Goal: Information Seeking & Learning: Learn about a topic

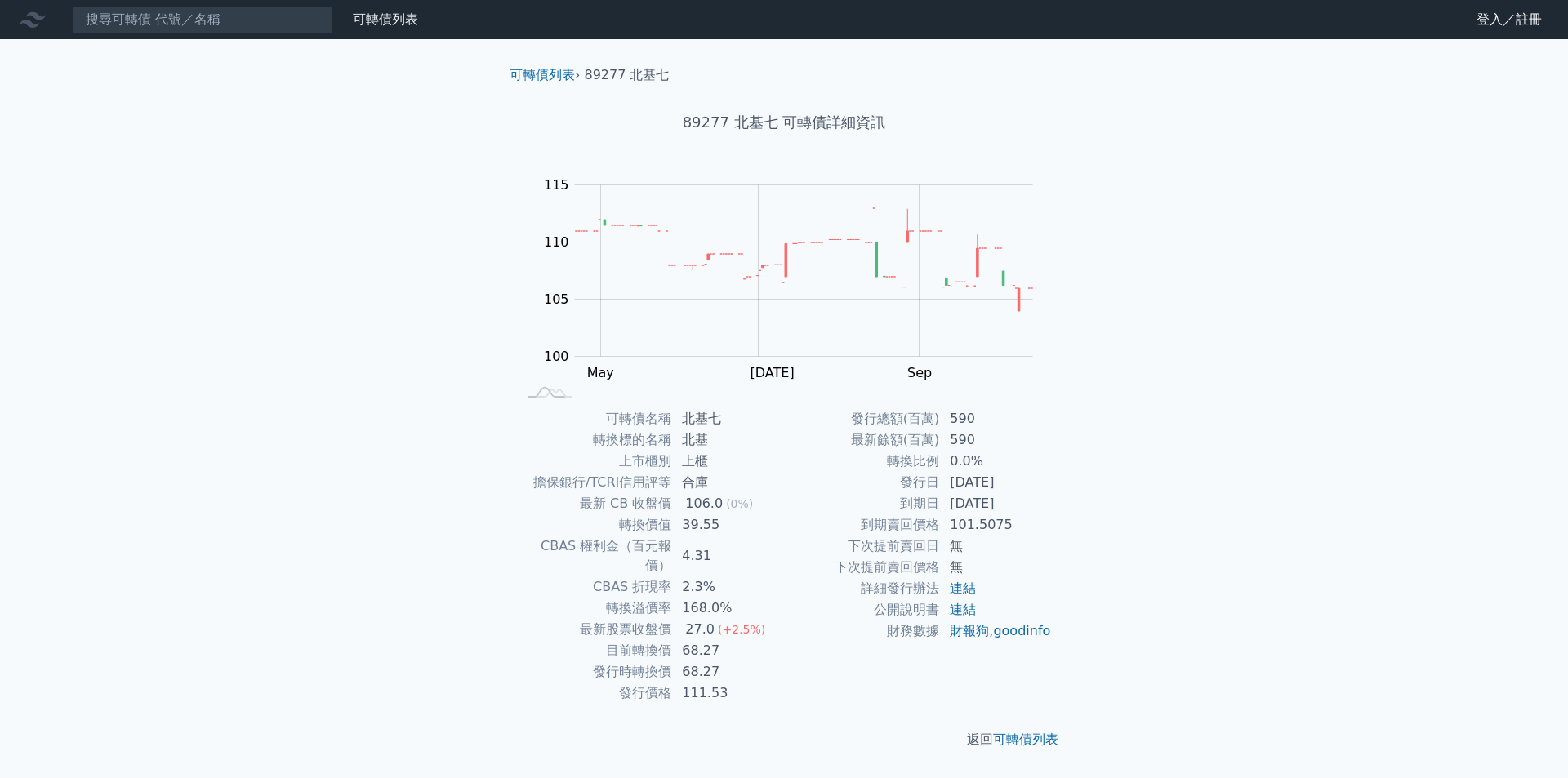
drag, startPoint x: 869, startPoint y: 407, endPoint x: 1075, endPoint y: 491, distance: 222.5
click at [1075, 491] on div "可轉債列表 › 89277 北基七 89277 北基七 可轉債詳細資訊 Zoom Out 104 98 100 102 104 120 115 110 105…" at bounding box center [783, 407] width 627 height 737
click at [1116, 484] on div "可轉債列表 財務數據 可轉債列表 財務數據 登入／註冊 登入／註冊 可轉債列表 › 89277 北基七 89277 北基七 可轉債詳細資訊 Zoom Out …" at bounding box center [784, 389] width 1568 height 778
click at [330, 393] on div "可轉債列表 財務數據 可轉債列表 財務數據 登入／註冊 登入／註冊 可轉債列表 › 89277 北基七 89277 北基七 可轉債詳細資訊 Zoom Out …" at bounding box center [784, 389] width 1568 height 778
drag, startPoint x: 280, startPoint y: 400, endPoint x: 269, endPoint y: 391, distance: 14.2
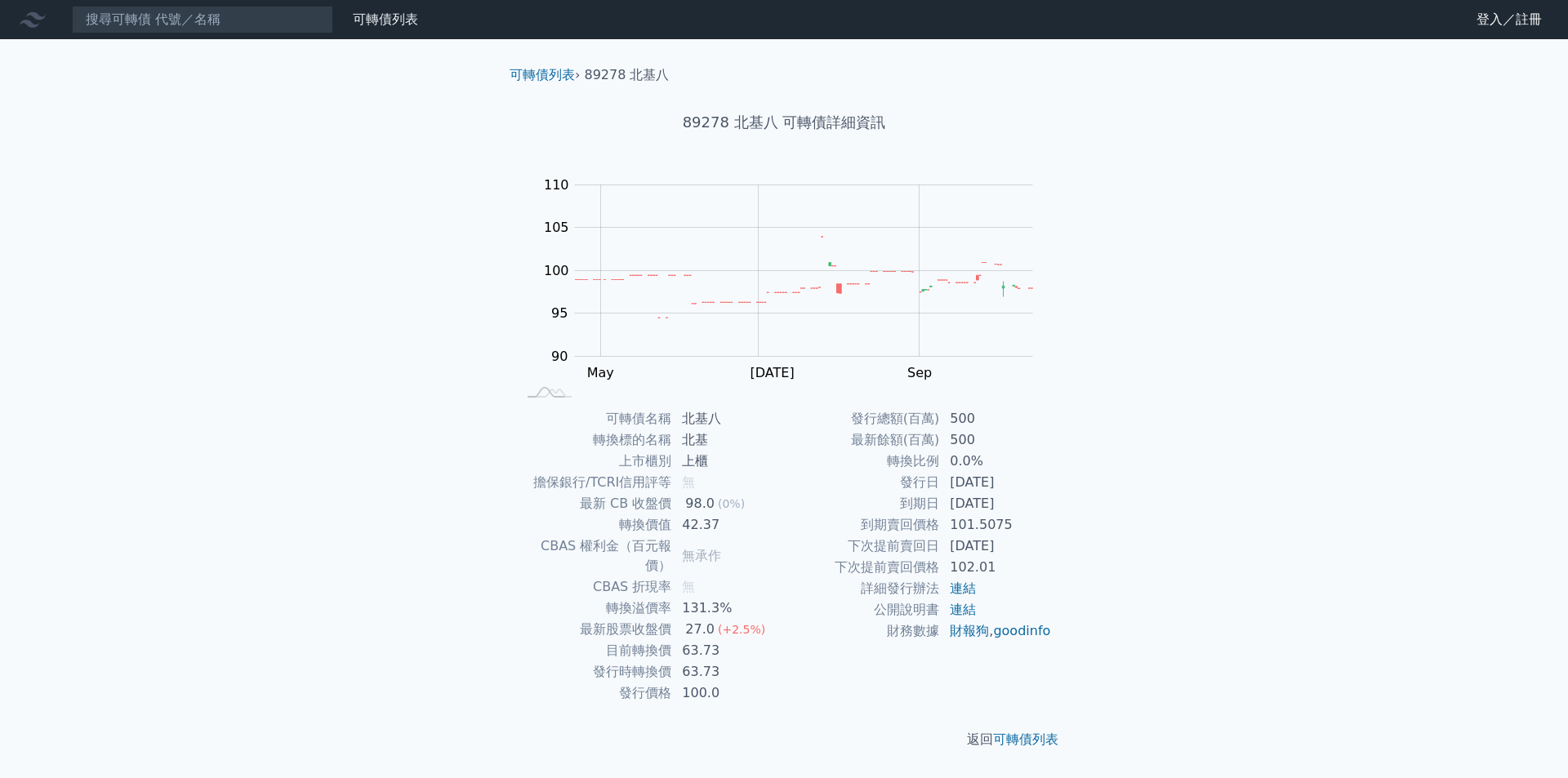
click at [275, 398] on div "可轉債列表 財務數據 可轉債列表 財務數據 登入／註冊 登入／註冊 可轉債列表 › 89278 北基八 89278 北基八 可轉債詳細資訊 Zoom Out …" at bounding box center [784, 389] width 1568 height 778
drag, startPoint x: 270, startPoint y: 371, endPoint x: 277, endPoint y: 361, distance: 12.2
click at [233, 403] on div "可轉債列表 財務數據 可轉債列表 財務數據 登入／註冊 登入／註冊 可轉債列表 › 89277 北基七 89277 北基七 可轉債詳細資訊 Zoom Out …" at bounding box center [784, 389] width 1568 height 778
click at [301, 481] on div "可轉債列表 財務數據 可轉債列表 財務數據 登入／註冊 登入／註冊 可轉債列表 › 89277 北基七 89277 北基七 可轉債詳細資訊 Zoom Out …" at bounding box center [784, 389] width 1568 height 778
drag, startPoint x: 1012, startPoint y: 524, endPoint x: 901, endPoint y: 518, distance: 111.2
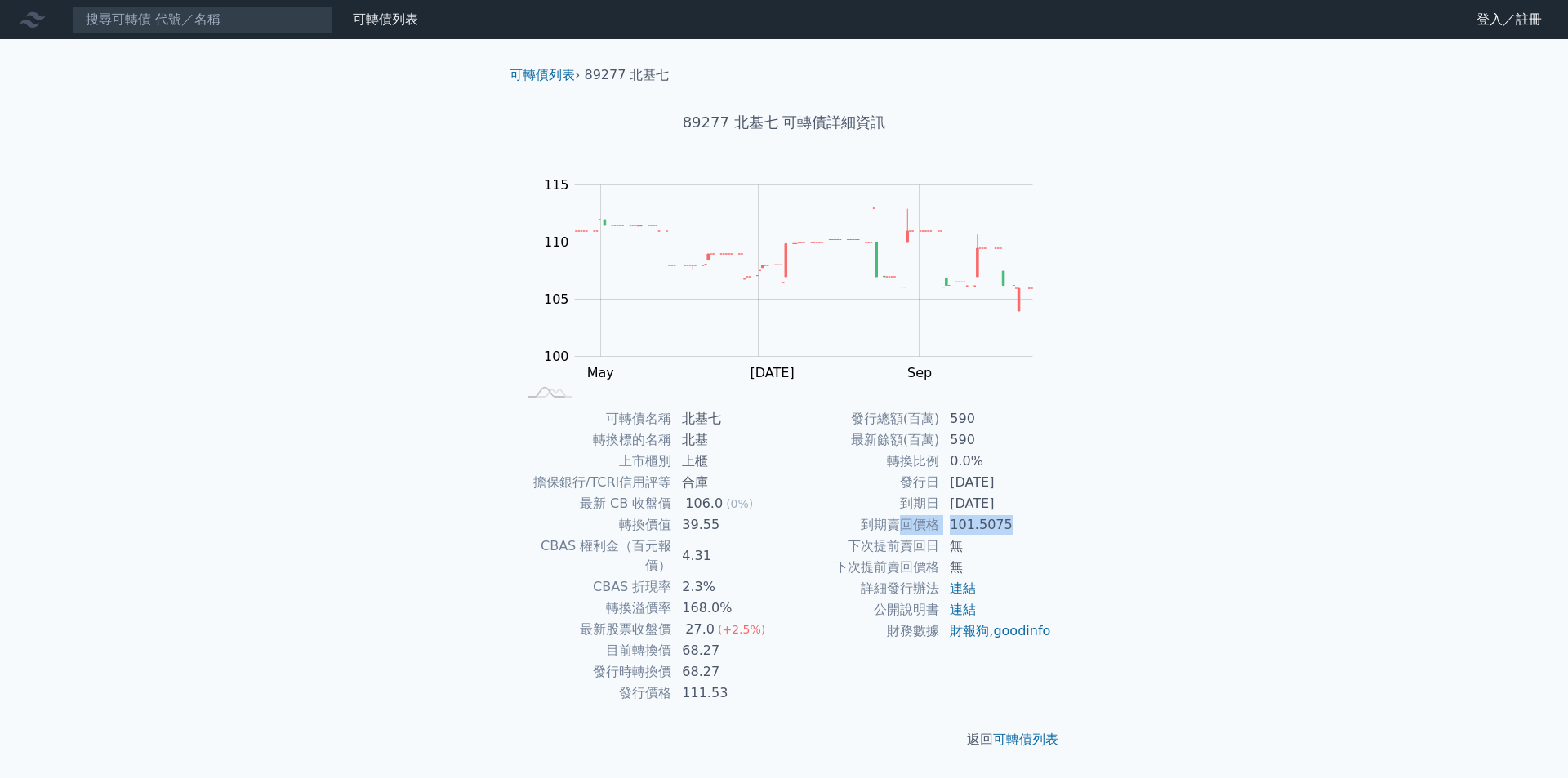
click at [901, 518] on tr "到期賣回價格 101.5075" at bounding box center [918, 525] width 268 height 21
click at [1149, 536] on div "可轉債列表 財務數據 可轉債列表 財務數據 登入／註冊 登入／註冊 可轉債列表 › 89277 北基七 89277 北基七 可轉債詳細資訊 Zoom Out …" at bounding box center [784, 389] width 1568 height 778
click at [540, 392] on icon at bounding box center [550, 392] width 44 height 9
